Goal: Task Accomplishment & Management: Use online tool/utility

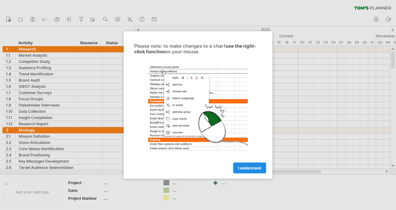
click at [240, 166] on span "I understand" at bounding box center [249, 168] width 23 height 5
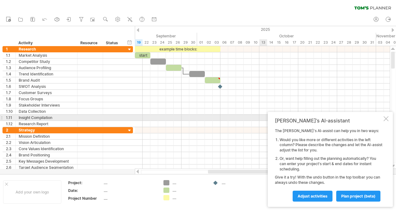
click at [383, 120] on div "[PERSON_NAME]'s AI-assistant The [PERSON_NAME]'s AI-assist can help you in two …" at bounding box center [330, 159] width 125 height 95
click at [387, 119] on div at bounding box center [385, 118] width 5 height 5
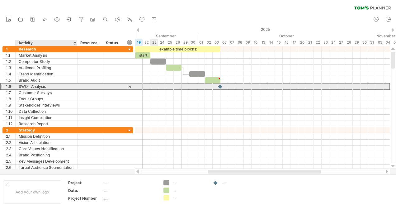
click at [77, 86] on div at bounding box center [90, 86] width 26 height 6
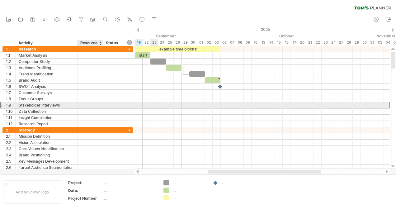
click at [83, 103] on div at bounding box center [90, 105] width 19 height 6
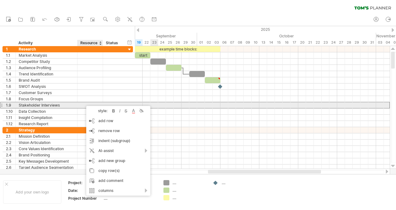
click at [83, 103] on div at bounding box center [90, 105] width 19 height 6
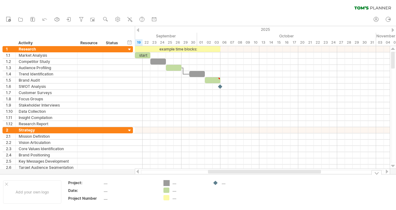
click at [166, 182] on div "Trying to reach [DOMAIN_NAME] Connected again... 0% clear filter new 1" at bounding box center [198, 105] width 396 height 210
click at [186, 174] on div "add color" at bounding box center [191, 175] width 42 height 10
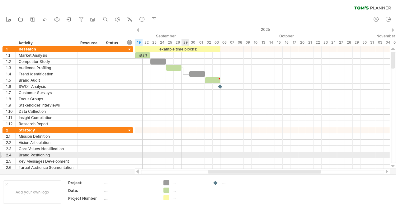
click at [182, 158] on div at bounding box center [262, 161] width 255 height 6
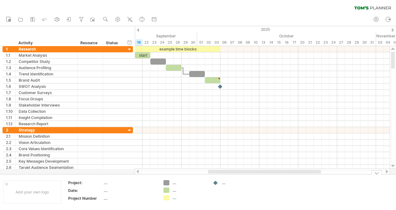
click at [175, 191] on div "...." at bounding box center [189, 189] width 34 height 5
click at [176, 197] on div "...." at bounding box center [189, 197] width 34 height 5
click at [175, 182] on div "...." at bounding box center [189, 182] width 34 height 5
click at [218, 183] on div at bounding box center [215, 183] width 6 height 6
click at [223, 184] on div "...." at bounding box center [239, 182] width 34 height 5
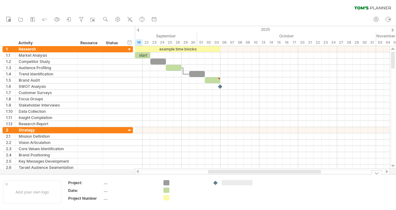
click at [213, 183] on div "Trying to reach [DOMAIN_NAME] Connected again... 0% clear filter new 1" at bounding box center [198, 105] width 396 height 210
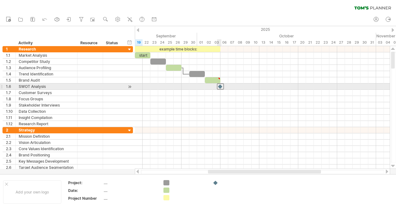
click at [220, 85] on div at bounding box center [220, 86] width 7 height 6
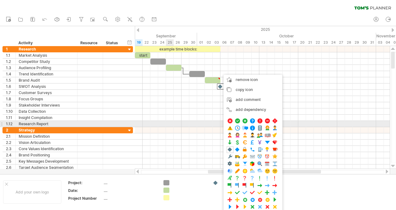
click at [166, 127] on div at bounding box center [262, 130] width 255 height 6
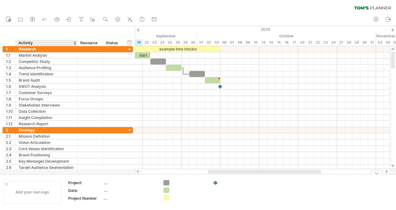
click at [24, 192] on div "Add your own logo" at bounding box center [32, 191] width 58 height 23
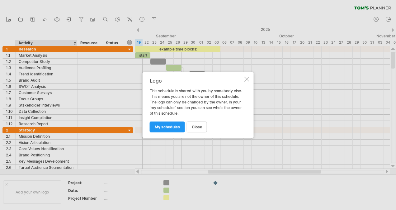
click at [243, 79] on div "Logo This schedule is shared with you by somebody else. This means you are not …" at bounding box center [197, 104] width 111 height 65
click at [248, 77] on div at bounding box center [246, 79] width 5 height 5
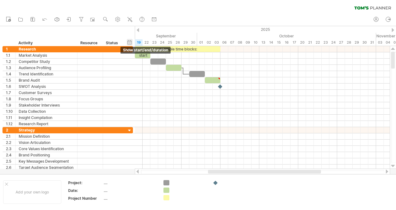
click at [131, 40] on div "hide start/end/duration show start/end/duration" at bounding box center [130, 42] width 6 height 7
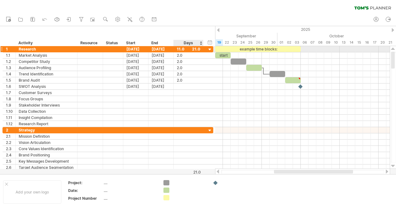
click at [210, 49] on div at bounding box center [210, 50] width 6 height 6
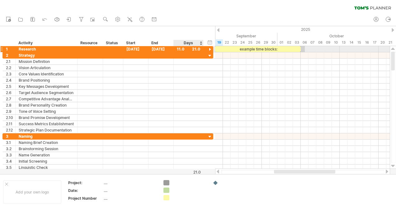
click at [210, 49] on div at bounding box center [210, 50] width 6 height 6
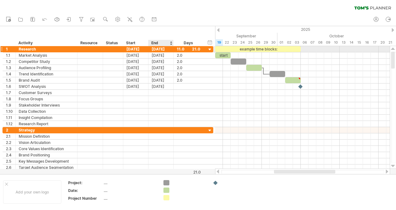
click at [160, 50] on div "[DATE]" at bounding box center [160, 49] width 25 height 6
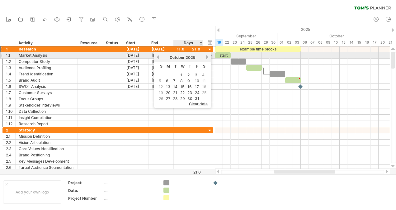
click at [206, 58] on link "next" at bounding box center [207, 57] width 5 height 5
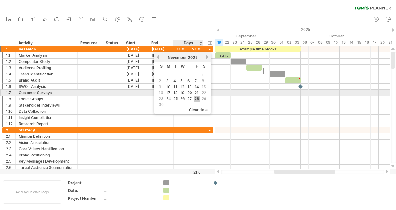
click at [196, 96] on link "28" at bounding box center [197, 99] width 6 height 6
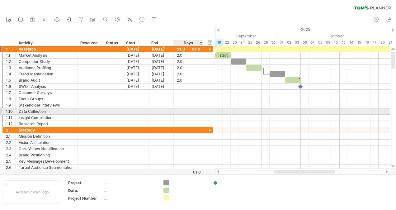
click at [196, 111] on div at bounding box center [188, 111] width 23 height 6
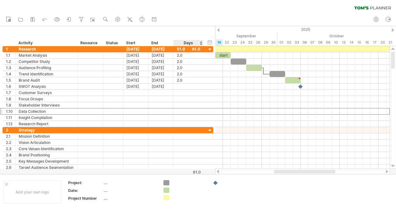
click at [200, 43] on div "Days" at bounding box center [188, 43] width 30 height 6
click at [199, 43] on div "Days" at bounding box center [188, 43] width 30 height 6
click at [199, 42] on div "Days" at bounding box center [188, 43] width 30 height 6
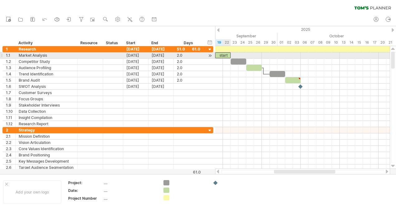
click at [225, 54] on div "start" at bounding box center [223, 55] width 16 height 6
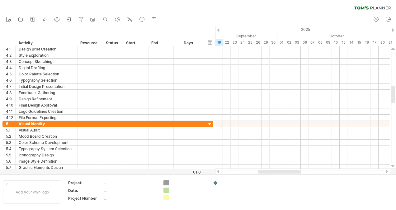
click at [373, 11] on div "clear filter reapply filter" at bounding box center [198, 6] width 396 height 13
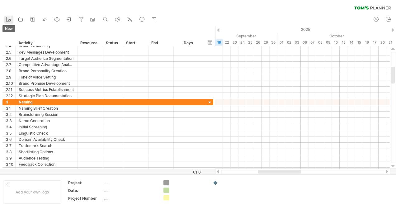
click at [7, 21] on icon at bounding box center [8, 19] width 6 height 6
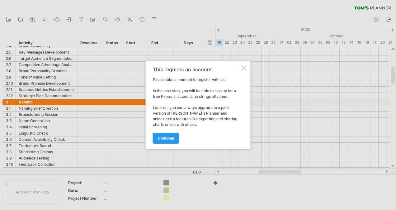
click at [243, 71] on div "This requires an account. Please take a moment to register with us. In the next…" at bounding box center [198, 105] width 105 height 88
click at [243, 67] on div at bounding box center [243, 67] width 5 height 5
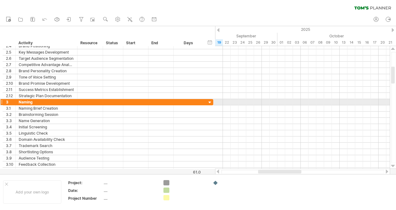
click at [211, 100] on div at bounding box center [210, 103] width 6 height 6
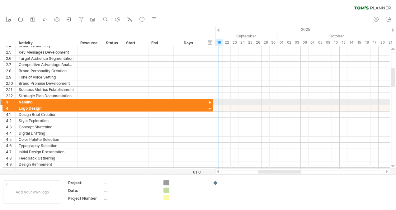
click at [209, 101] on div at bounding box center [210, 103] width 6 height 6
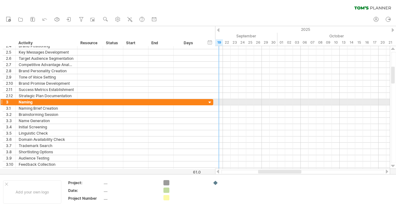
click at [211, 100] on div at bounding box center [210, 103] width 6 height 6
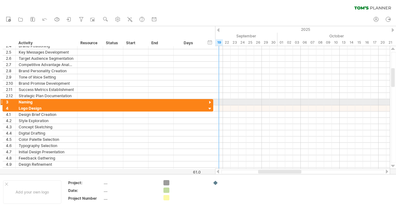
click at [211, 100] on div at bounding box center [210, 103] width 6 height 6
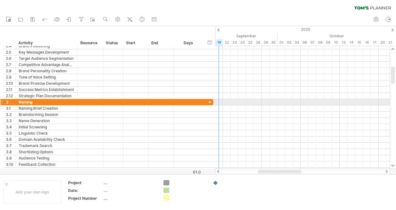
click at [211, 100] on div at bounding box center [210, 103] width 6 height 6
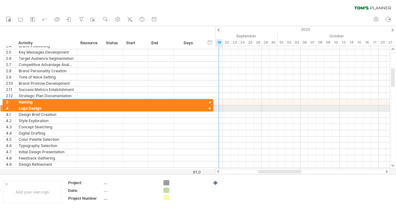
click at [210, 108] on div at bounding box center [210, 109] width 6 height 6
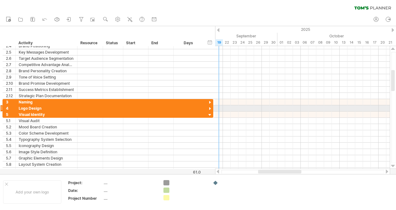
click at [210, 108] on div at bounding box center [210, 109] width 6 height 6
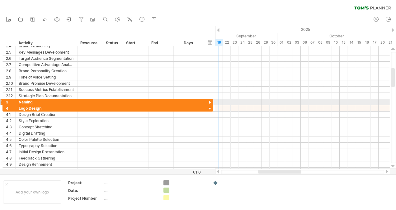
click at [212, 102] on div at bounding box center [210, 103] width 6 height 6
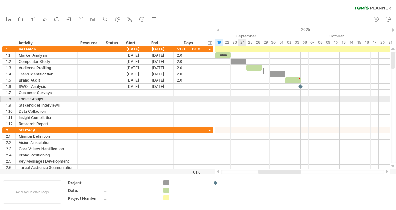
click at [245, 99] on div at bounding box center [302, 99] width 175 height 6
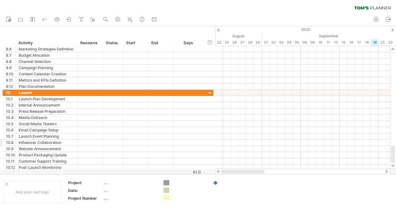
drag, startPoint x: 266, startPoint y: 172, endPoint x: 197, endPoint y: 141, distance: 76.6
click at [196, 170] on div "Trying to reach [DOMAIN_NAME] Connected again... 0% clear filter new 1" at bounding box center [198, 105] width 396 height 210
